Goal: Check status: Check status

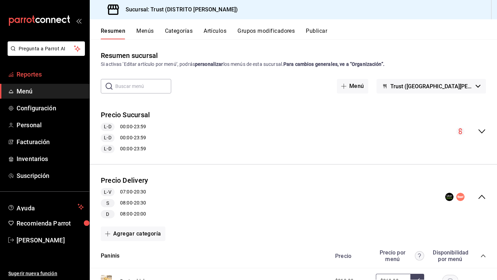
scroll to position [760, 0]
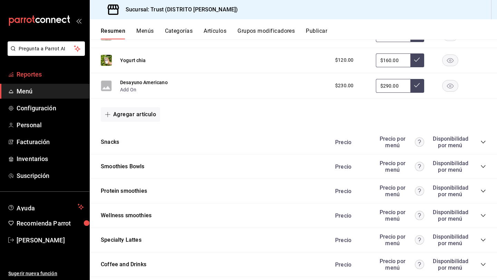
click at [29, 74] on span "Reportes" at bounding box center [50, 74] width 67 height 9
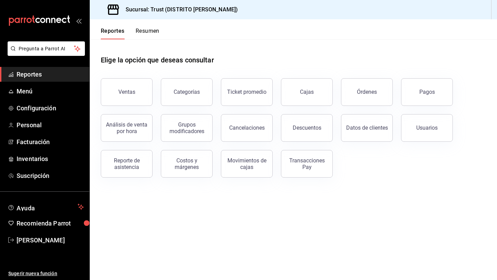
click at [147, 32] on button "Resumen" at bounding box center [148, 34] width 24 height 12
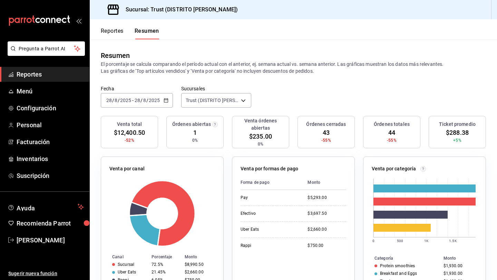
click at [164, 100] on icon "button" at bounding box center [166, 100] width 5 height 5
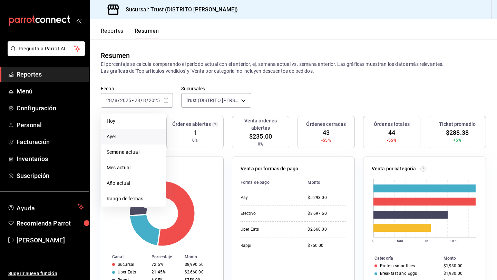
click at [136, 135] on span "Ayer" at bounding box center [134, 136] width 54 height 7
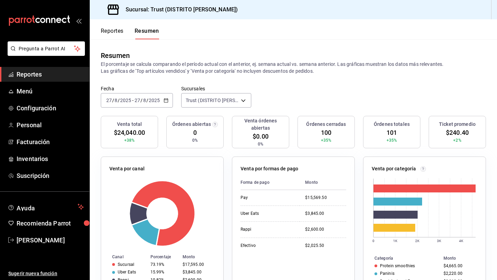
click at [163, 100] on div "[DATE] [DATE] - [DATE] [DATE]" at bounding box center [137, 100] width 72 height 15
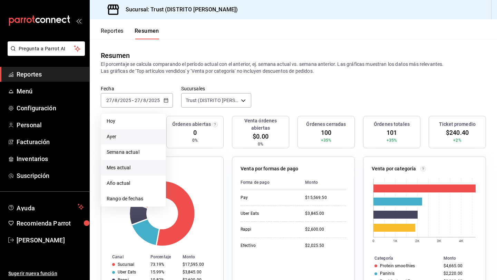
click at [136, 166] on span "Mes actual" at bounding box center [134, 167] width 54 height 7
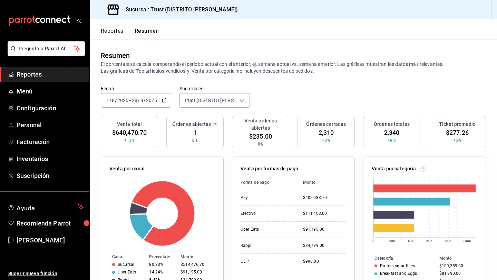
click at [278, 89] on div "Fecha [DATE] [DATE] - [DATE] [DATE] Sucursales Trust ([GEOGRAPHIC_DATA][PERSON_…" at bounding box center [293, 101] width 407 height 30
